Goal: Task Accomplishment & Management: Manage account settings

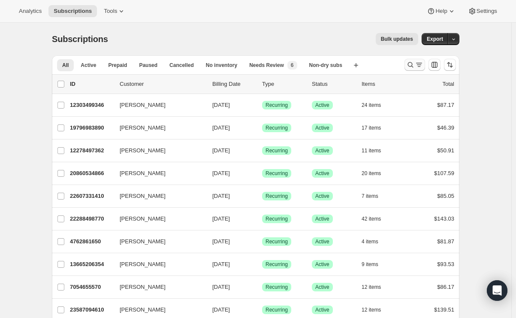
click at [411, 63] on icon "Search and filter results" at bounding box center [411, 65] width 6 height 6
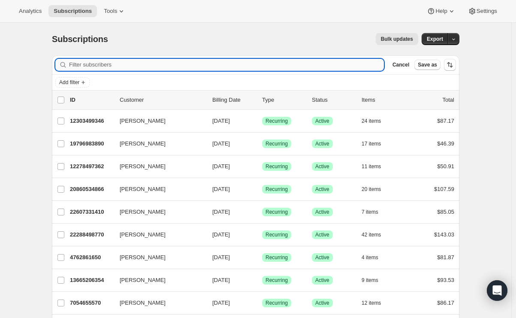
click at [161, 65] on input "Filter subscribers" at bounding box center [226, 65] width 315 height 12
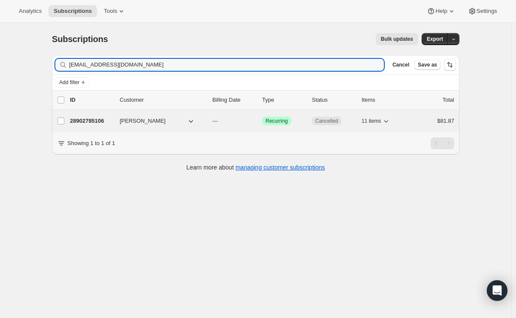
type input "[EMAIL_ADDRESS][DOMAIN_NAME]"
click at [90, 121] on p "28902785106" at bounding box center [91, 121] width 43 height 9
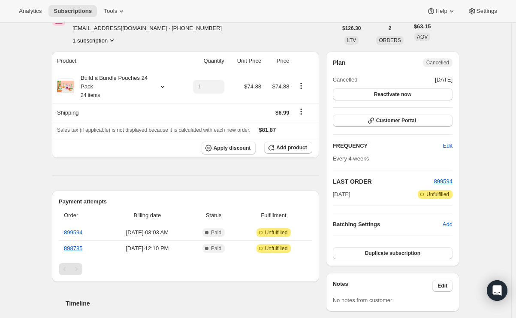
scroll to position [43, 0]
